Goal: Information Seeking & Learning: Learn about a topic

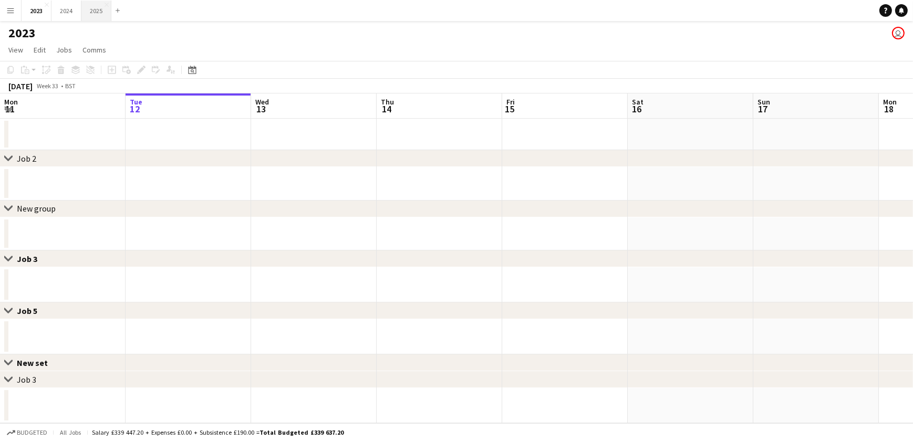
click at [103, 13] on button "2025 Close" at bounding box center [96, 11] width 30 height 20
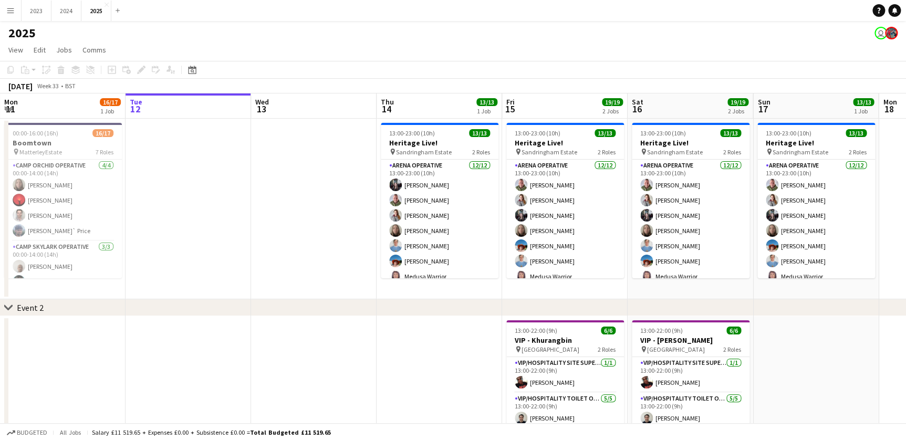
scroll to position [0, 380]
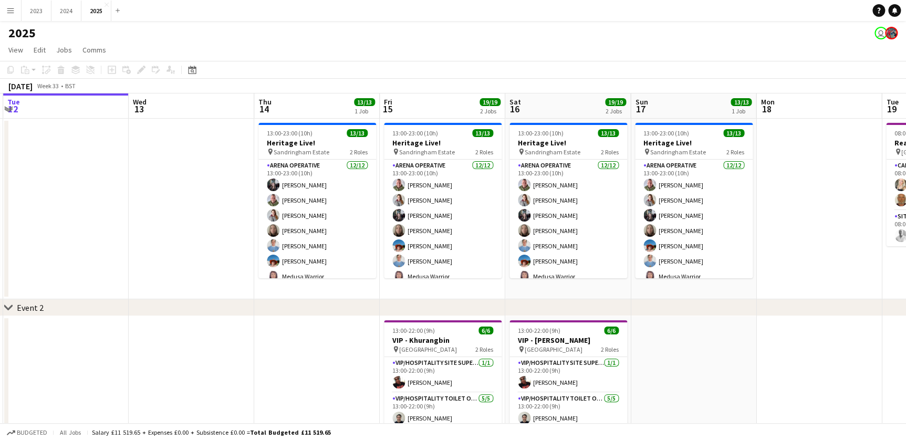
drag, startPoint x: 405, startPoint y: 285, endPoint x: 280, endPoint y: 282, distance: 124.5
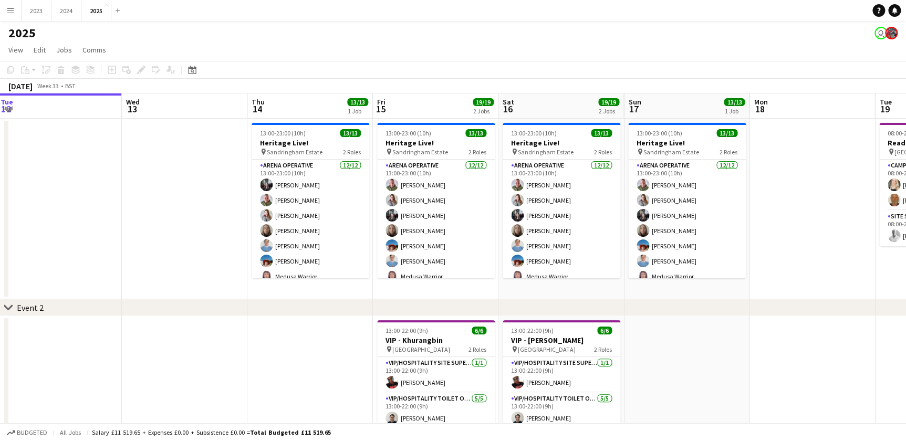
scroll to position [0, 488]
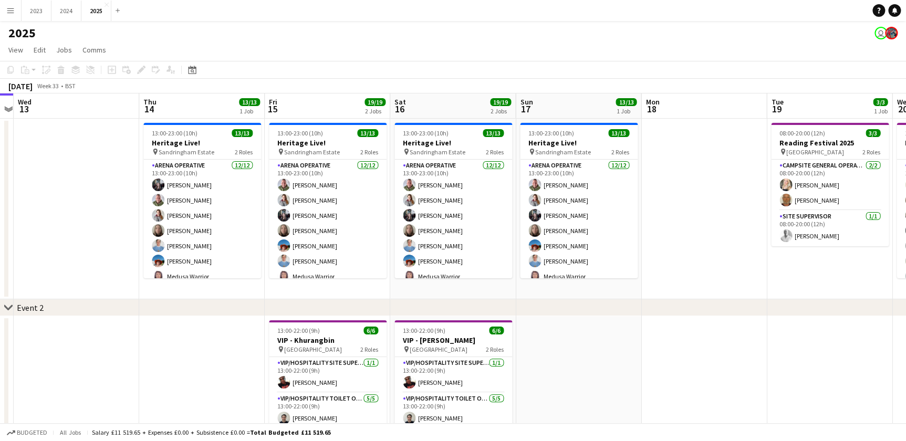
drag, startPoint x: 396, startPoint y: 285, endPoint x: 287, endPoint y: 286, distance: 108.2
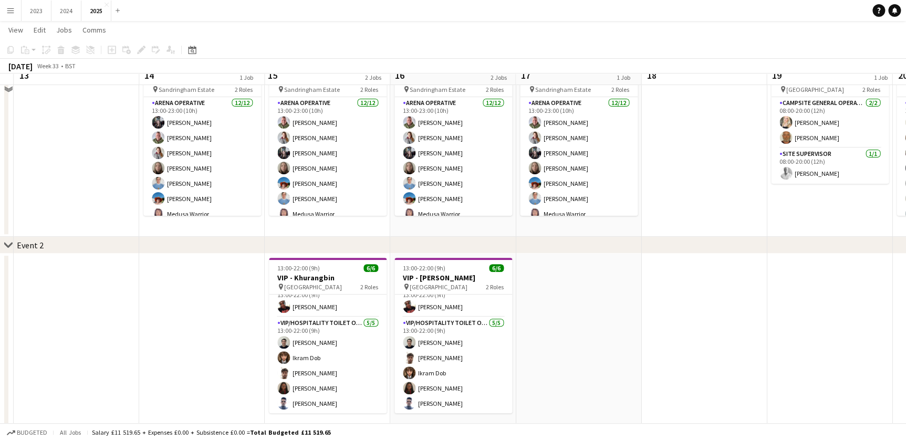
scroll to position [47, 0]
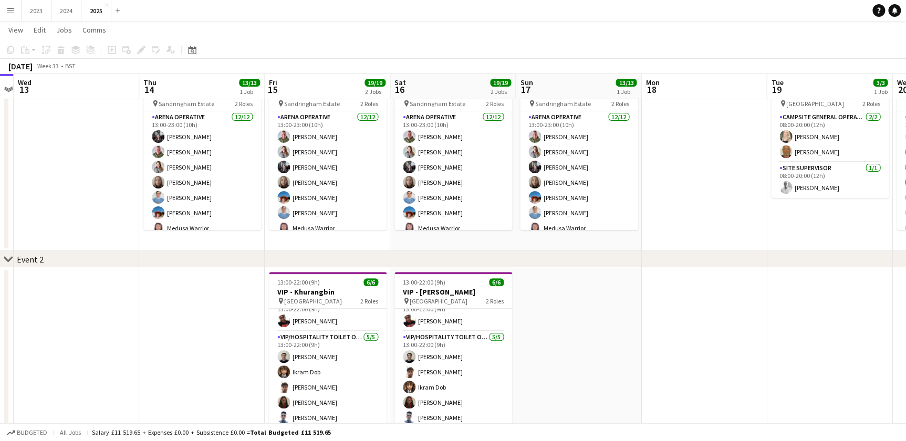
drag, startPoint x: 695, startPoint y: 236, endPoint x: 555, endPoint y: 230, distance: 140.9
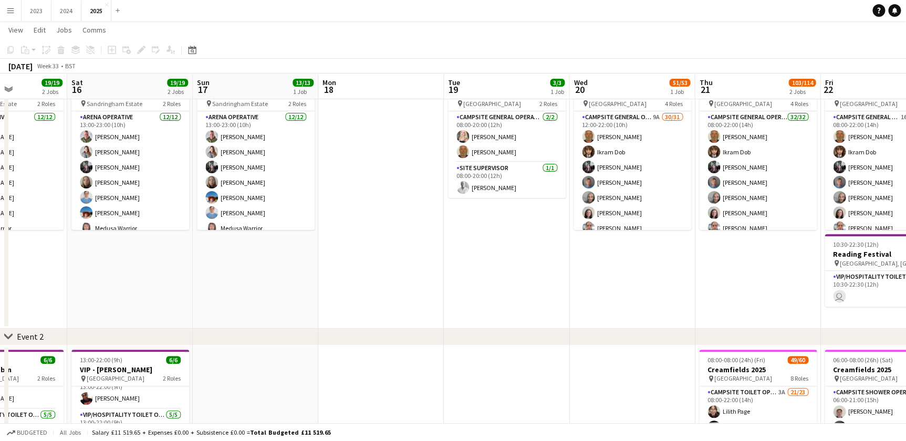
drag, startPoint x: 532, startPoint y: 244, endPoint x: 473, endPoint y: 244, distance: 58.3
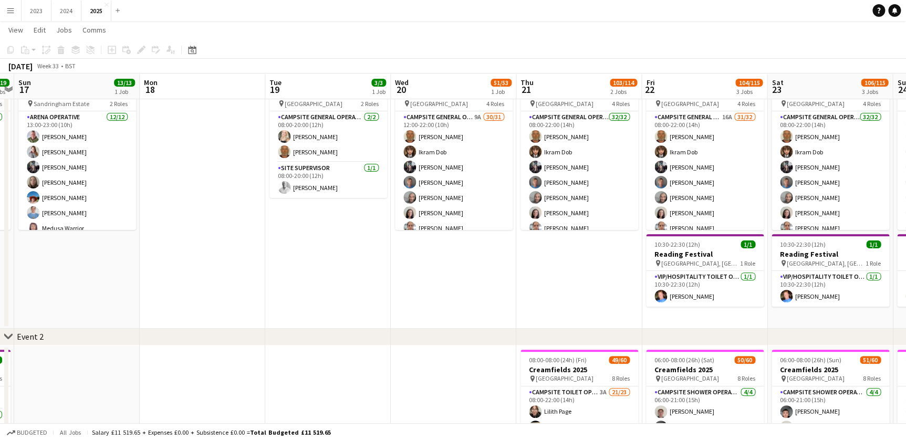
drag, startPoint x: 451, startPoint y: 295, endPoint x: 315, endPoint y: 284, distance: 136.5
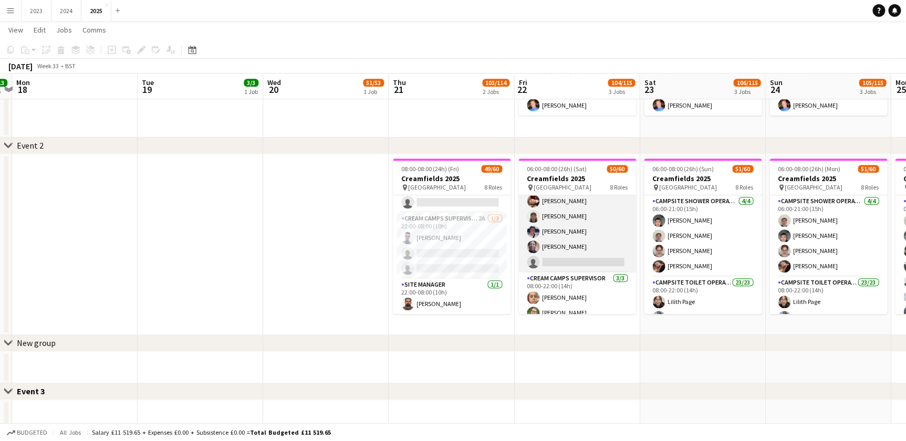
scroll to position [430, 0]
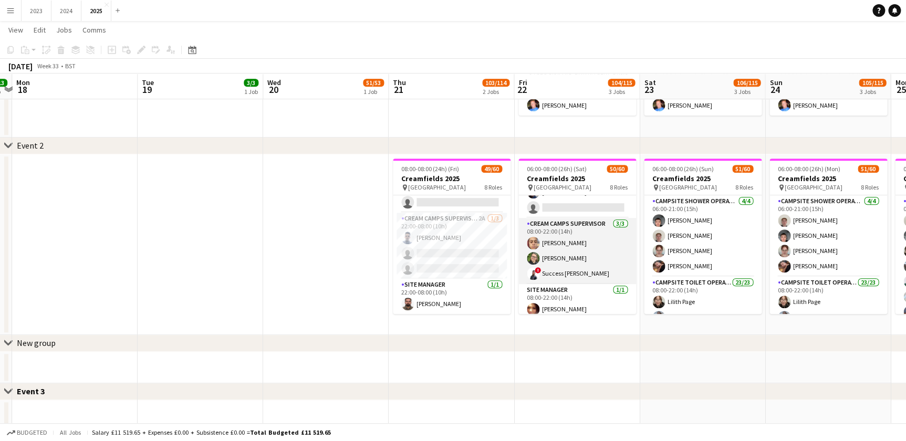
click at [552, 271] on app-card-role "Cream Camps Supervisor [DATE] 08:00-22:00 (14h) [PERSON_NAME] [PERSON_NAME] ! S…" at bounding box center [577, 251] width 118 height 66
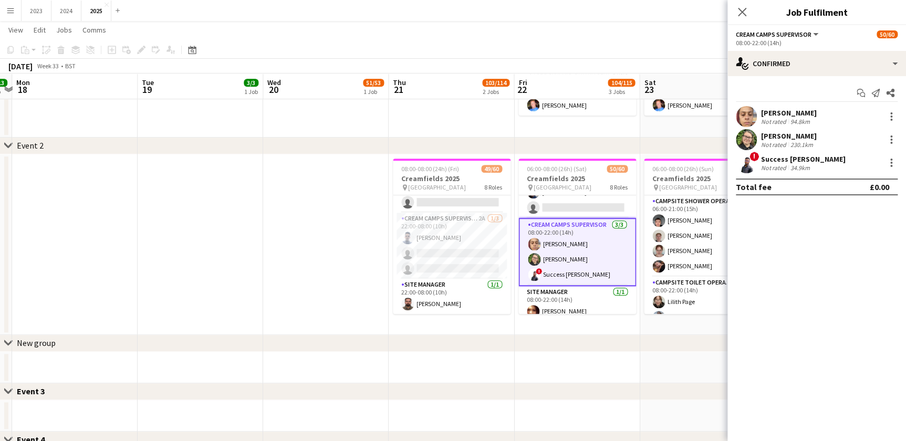
click at [310, 294] on app-date-cell at bounding box center [326, 244] width 126 height 181
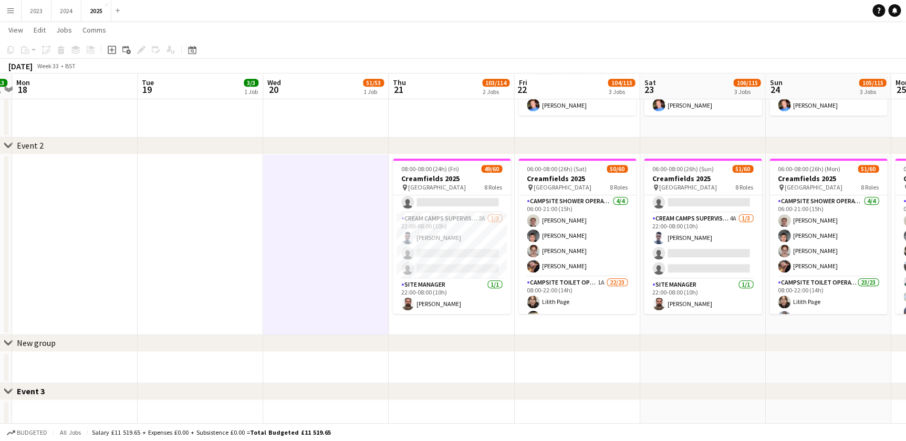
scroll to position [0, 497]
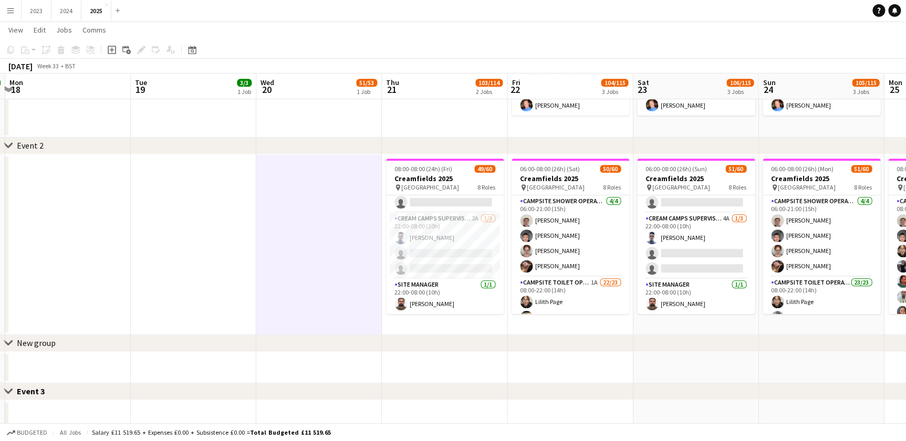
drag, startPoint x: 612, startPoint y: 329, endPoint x: 525, endPoint y: 336, distance: 86.9
click at [525, 336] on div "chevron-right Event 2 chevron-right New group Close set Event 3 Close set Event…" at bounding box center [453, 305] width 906 height 1005
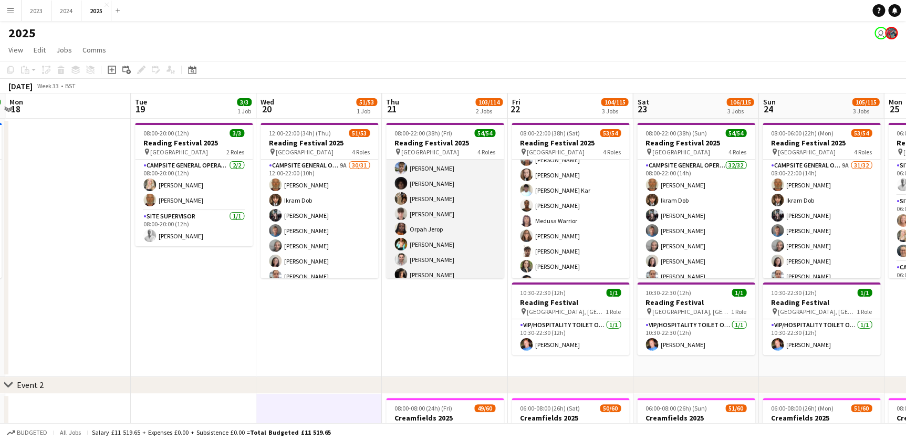
scroll to position [642, 0]
click at [407, 205] on app-card-role "Cleaning Operative (NIGHT) 16/16 22:00-08:00 (10h) [PERSON_NAME]-[PERSON_NAME] …" at bounding box center [445, 228] width 118 height 267
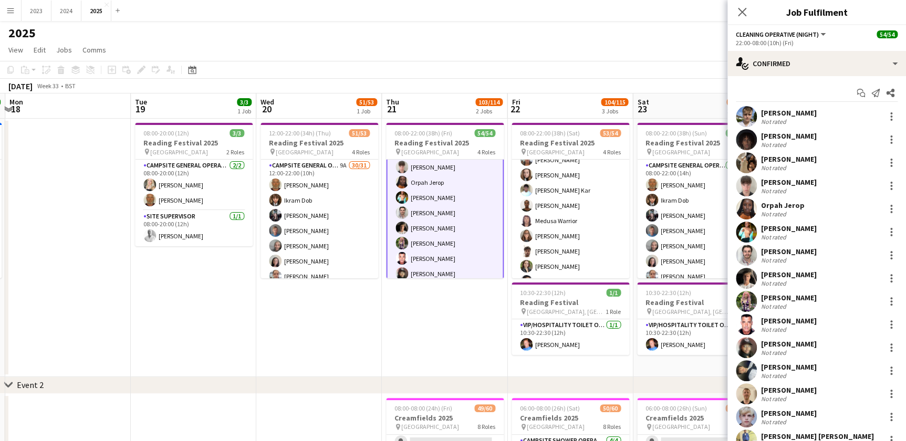
scroll to position [643, 0]
click at [407, 334] on app-date-cell "08:00-22:00 (38h) (Fri) 54/54 Reading Festival 2025 pin Richfield Avenue 4 Role…" at bounding box center [445, 248] width 126 height 258
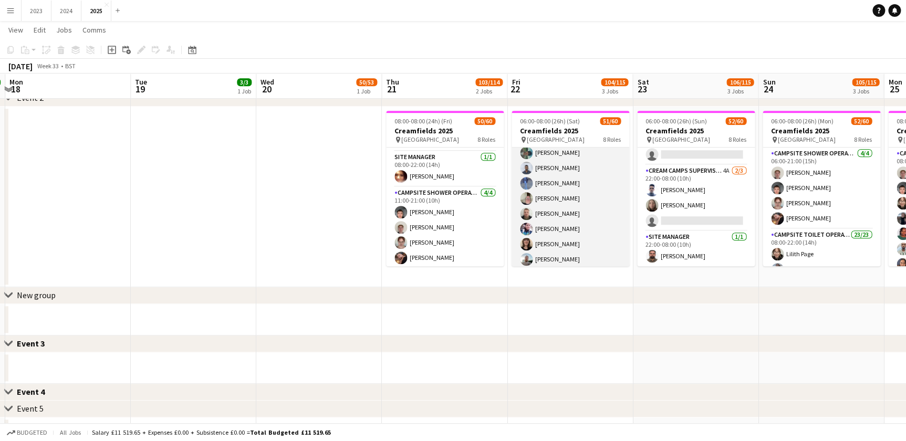
scroll to position [672, 0]
click at [543, 195] on app-card-role "Campsite Toilet Operative 5A 16/23 22:00-08:00 (10h) [PERSON_NAME] [PERSON_NAME…" at bounding box center [571, 265] width 118 height 371
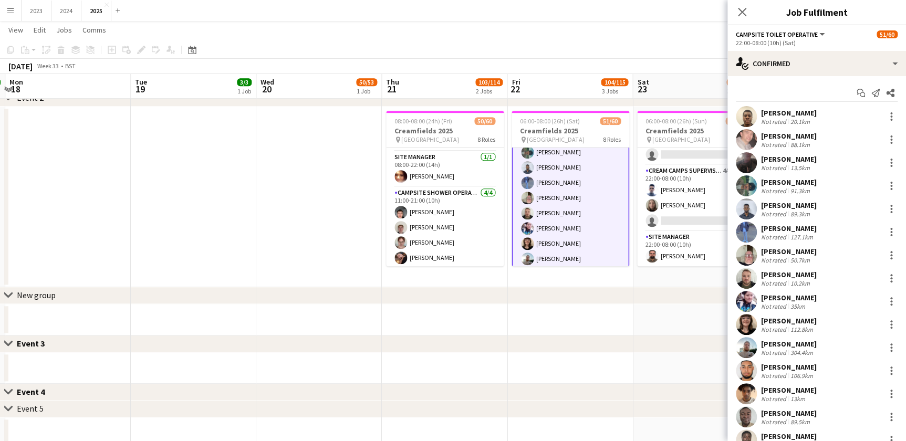
scroll to position [673, 0]
click at [735, 12] on app-icon "Close pop-in" at bounding box center [742, 12] width 15 height 15
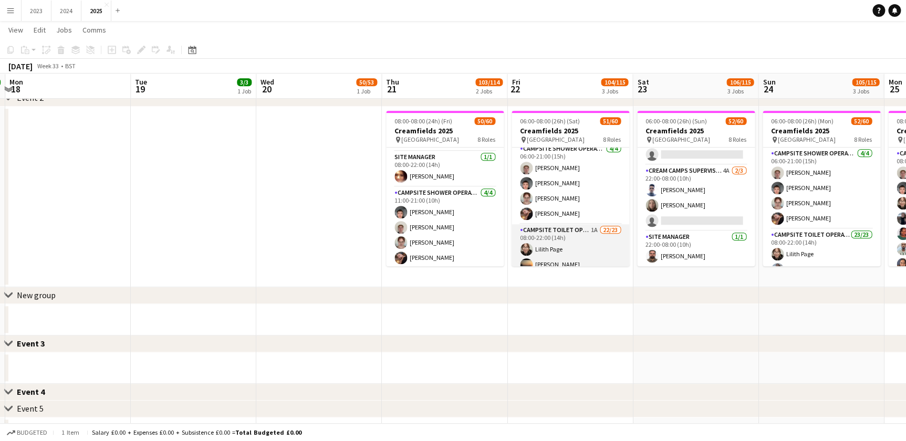
scroll to position [0, 0]
